Goal: Task Accomplishment & Management: Manage account settings

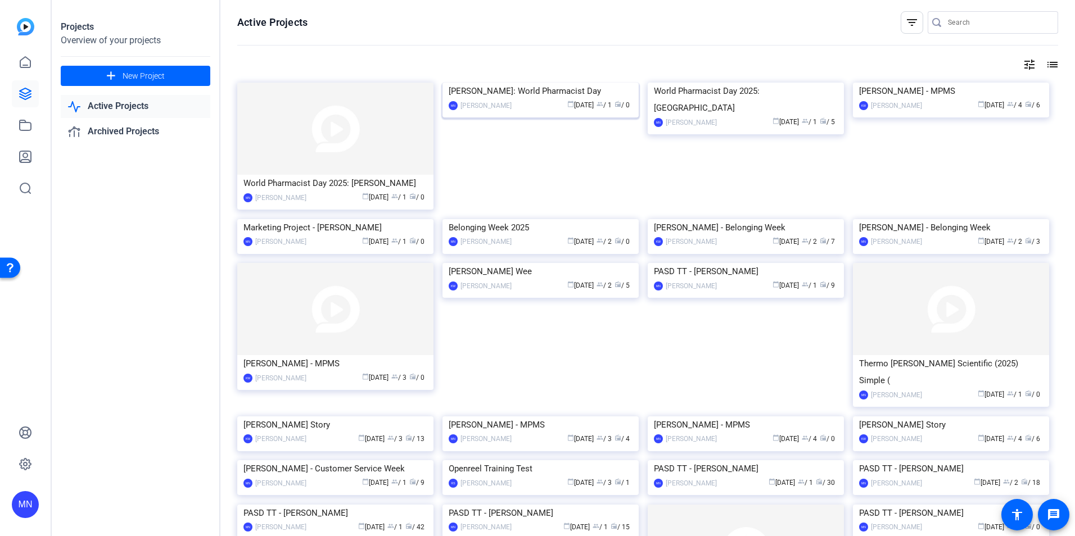
click at [499, 83] on img at bounding box center [540, 83] width 196 height 0
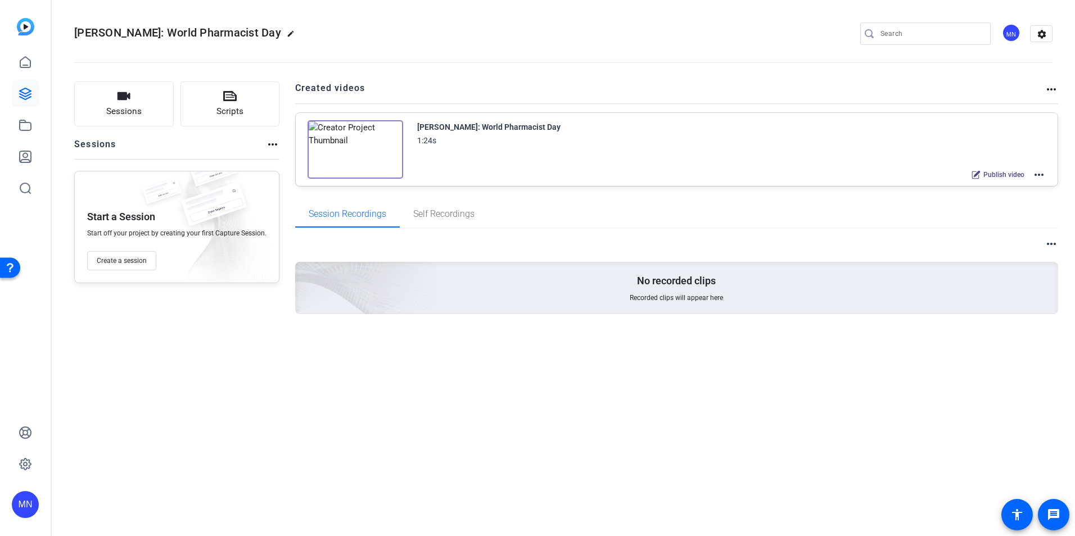
click at [1045, 89] on mat-icon "more_horiz" at bounding box center [1050, 89] width 13 height 13
click at [1049, 222] on div at bounding box center [537, 268] width 1075 height 536
click at [1039, 175] on mat-icon "more_horiz" at bounding box center [1038, 174] width 13 height 13
click at [1028, 226] on span "Archive" at bounding box center [997, 230] width 78 height 13
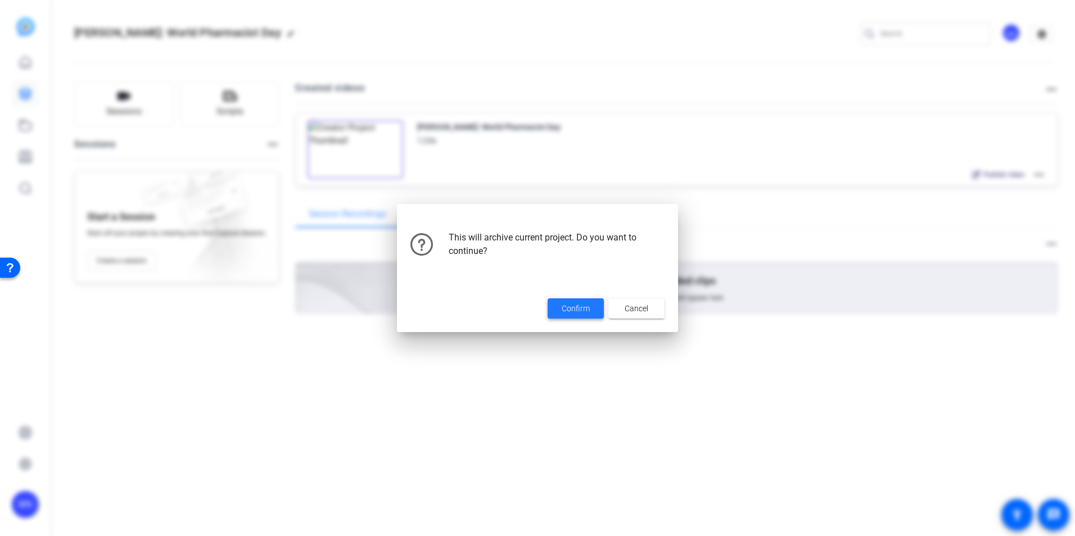
click at [586, 303] on span "Confirm" at bounding box center [575, 309] width 28 height 12
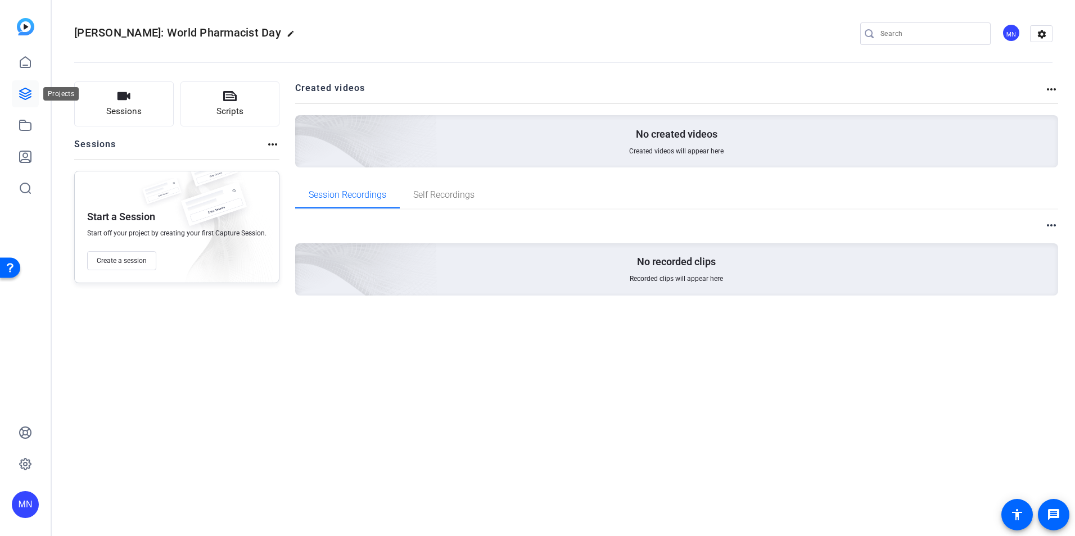
click at [29, 93] on icon at bounding box center [25, 93] width 13 height 13
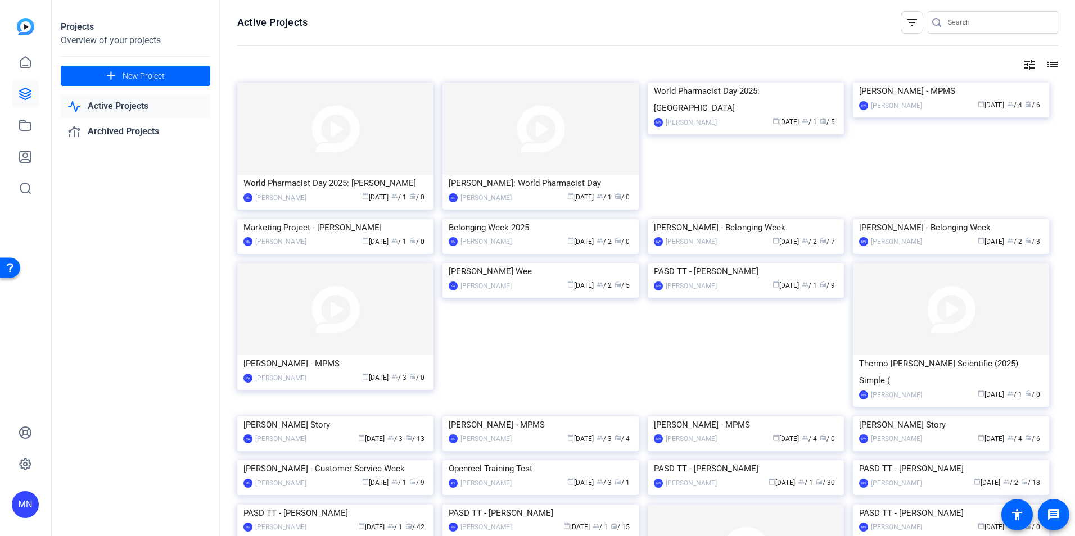
click at [148, 109] on link "Active Projects" at bounding box center [135, 106] width 149 height 23
click at [172, 108] on link "Active Projects" at bounding box center [135, 106] width 149 height 23
click at [26, 66] on icon at bounding box center [25, 62] width 10 height 11
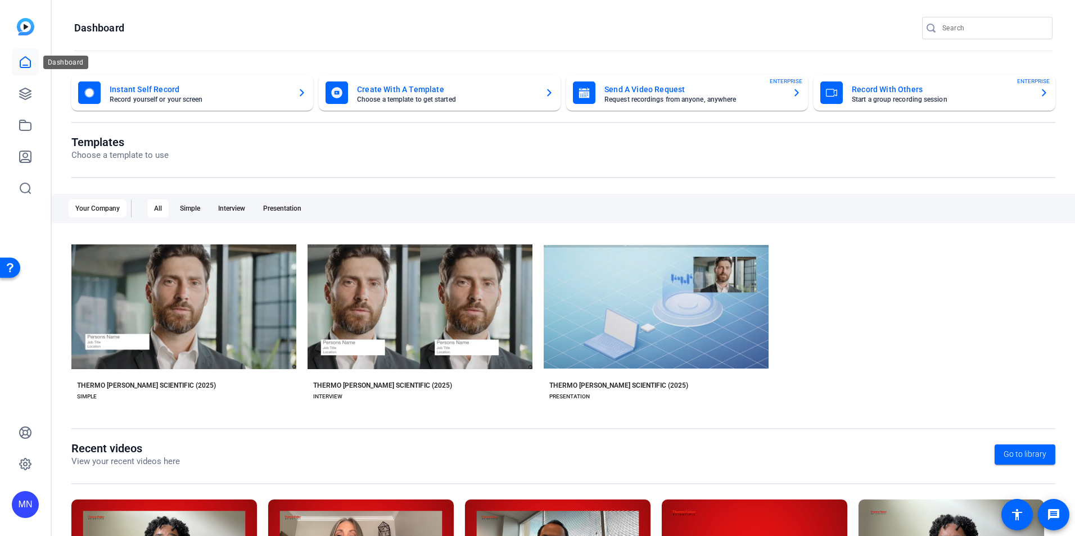
click at [26, 72] on link at bounding box center [25, 62] width 27 height 27
